Goal: Find specific page/section: Find specific page/section

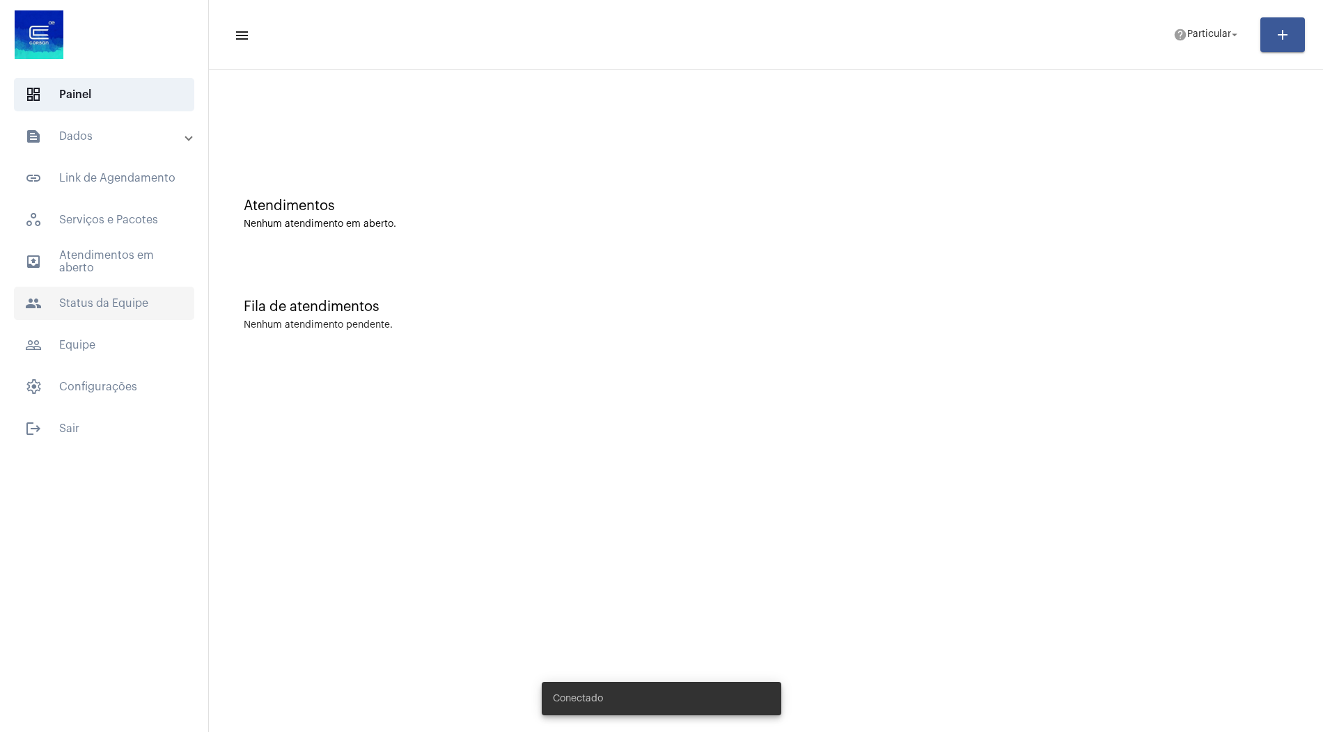
click at [119, 307] on span "people Status da Equipe" at bounding box center [104, 303] width 180 height 33
